Goal: Transaction & Acquisition: Purchase product/service

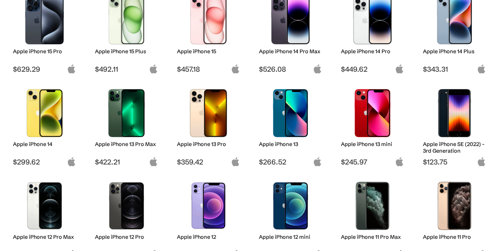
scroll to position [185, 0]
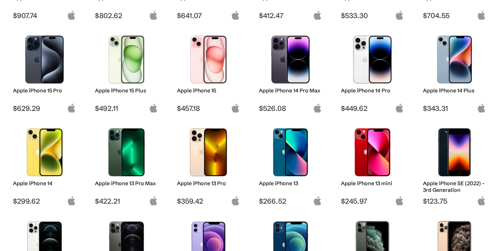
click at [295, 59] on img at bounding box center [290, 59] width 52 height 48
click at [283, 74] on img at bounding box center [290, 59] width 52 height 48
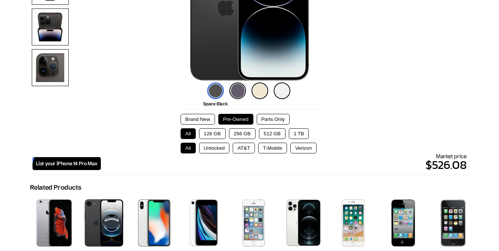
click at [210, 128] on button "128 GB" at bounding box center [212, 133] width 27 height 11
click at [222, 150] on button "Unlocked" at bounding box center [214, 147] width 31 height 11
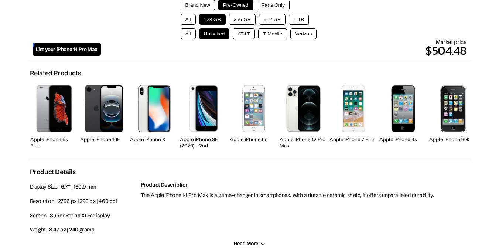
scroll to position [185, 0]
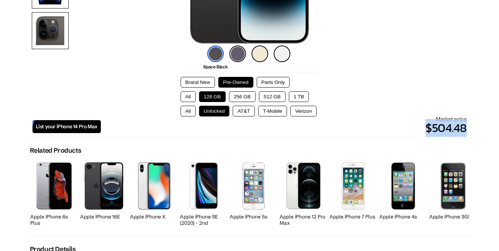
drag, startPoint x: 428, startPoint y: 127, endPoint x: 482, endPoint y: 125, distance: 54.6
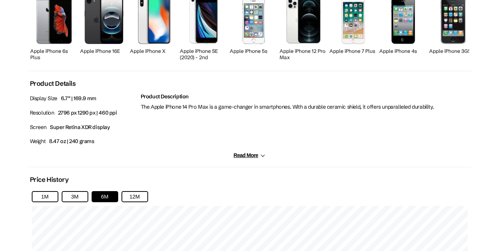
scroll to position [258, 0]
